Goal: Find specific page/section: Find specific page/section

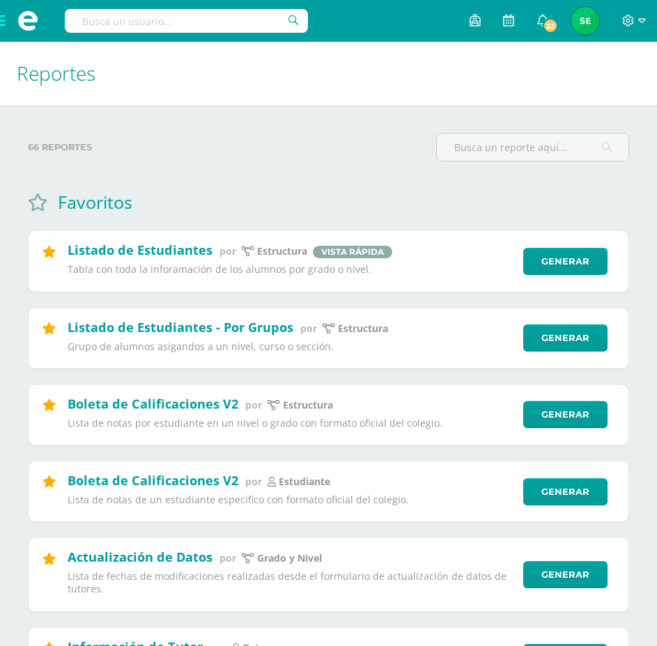
click at [1, 22] on span at bounding box center [28, 21] width 56 height 42
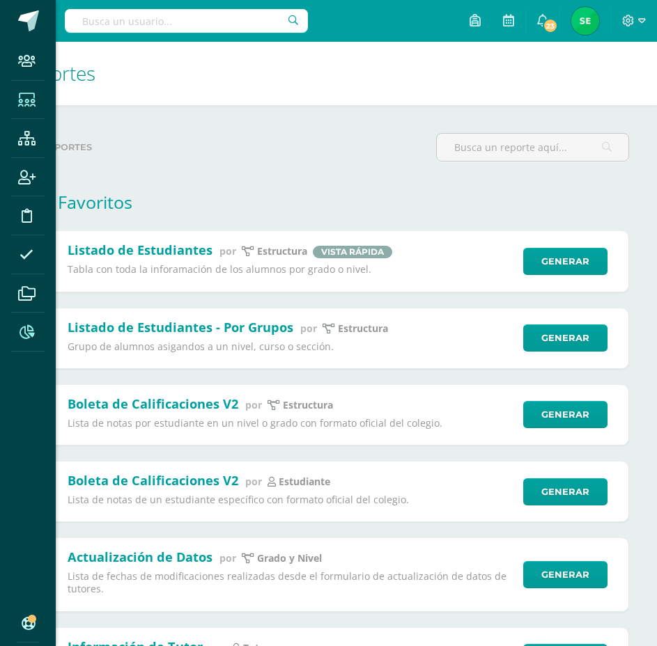
click at [29, 100] on icon at bounding box center [26, 100] width 17 height 14
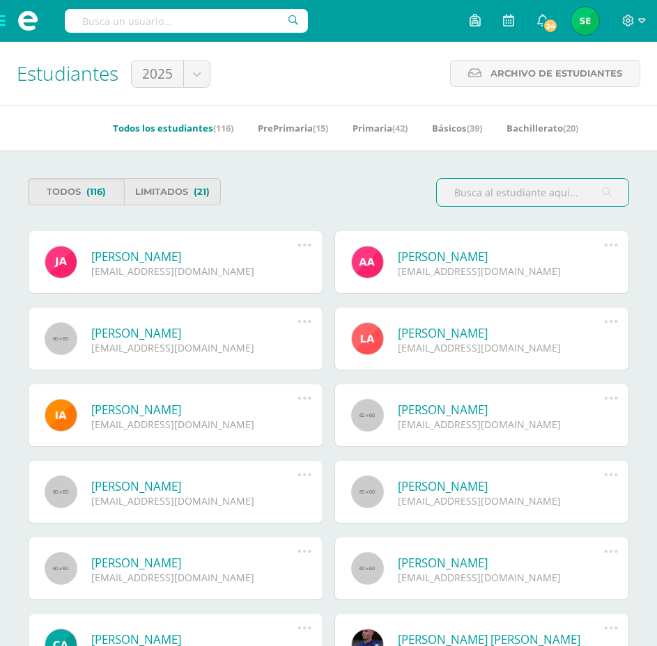
click at [359, 75] on div "Estudiantes 2025 2026 2025 Archivo de Estudiantes Archivo de Estudiantes Acá po…" at bounding box center [328, 73] width 657 height 63
